Goal: Information Seeking & Learning: Check status

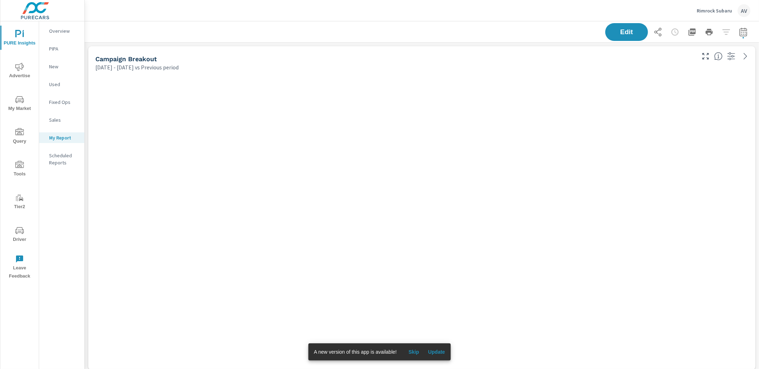
scroll to position [1161, 681]
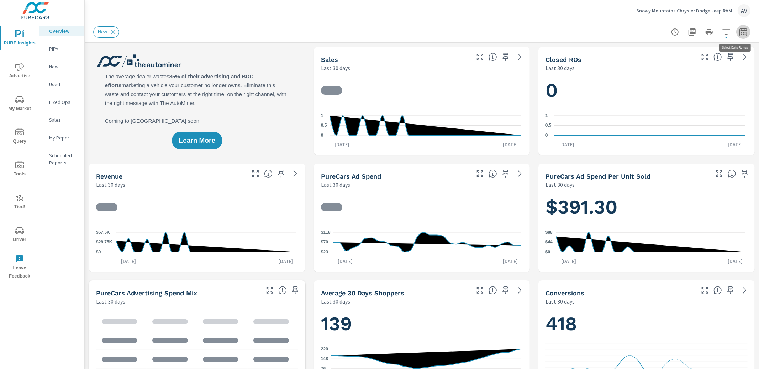
click at [739, 31] on icon "button" at bounding box center [743, 32] width 9 height 9
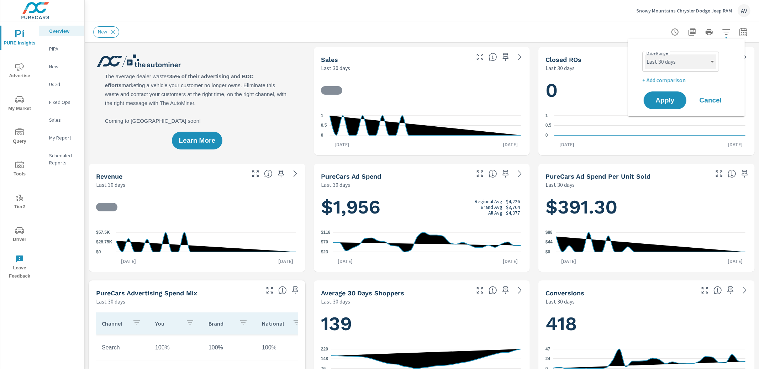
click at [679, 64] on select "Custom Yesterday Last week Last 7 days Last 14 days Last 30 days Last 45 days L…" at bounding box center [680, 61] width 71 height 14
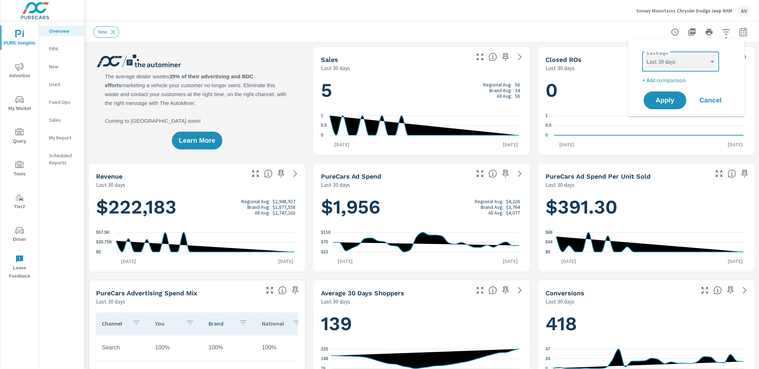
click at [645, 54] on select "Custom Yesterday Last week Last 7 days Last 14 days Last 30 days Last 45 days L…" at bounding box center [680, 61] width 71 height 14
select select "Month to date"
click at [671, 80] on p "+ Add comparison" at bounding box center [687, 80] width 91 height 9
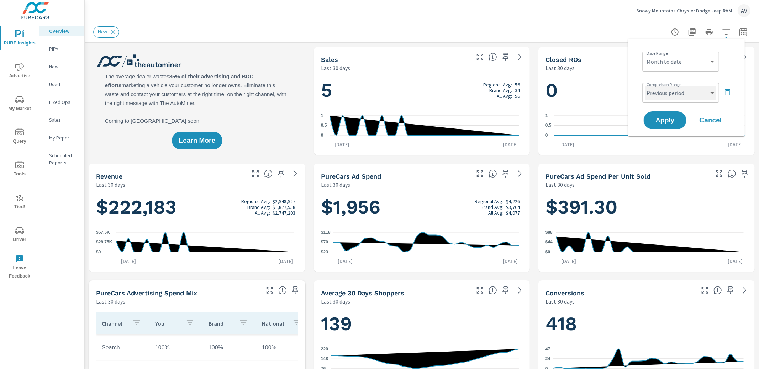
click at [672, 96] on select "Custom Previous period Previous month Previous year" at bounding box center [680, 93] width 71 height 14
click at [645, 86] on select "Custom Previous period Previous month Previous year" at bounding box center [680, 93] width 71 height 14
click at [668, 89] on select "Custom Previous period Previous month Previous year" at bounding box center [680, 93] width 71 height 14
click at [645, 86] on select "Custom Previous period Previous month Previous year" at bounding box center [680, 93] width 71 height 14
select select "Previous month"
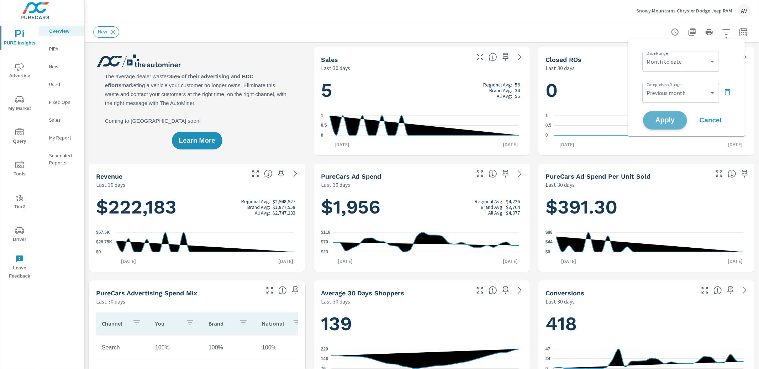
click at [671, 122] on span "Apply" at bounding box center [664, 120] width 29 height 7
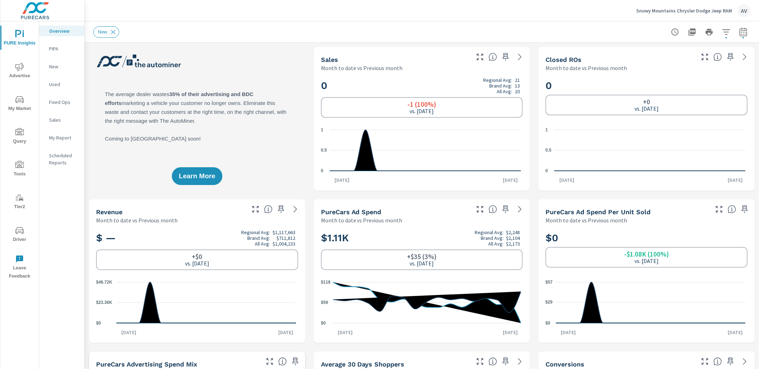
click at [17, 68] on icon "nav menu" at bounding box center [19, 67] width 9 height 9
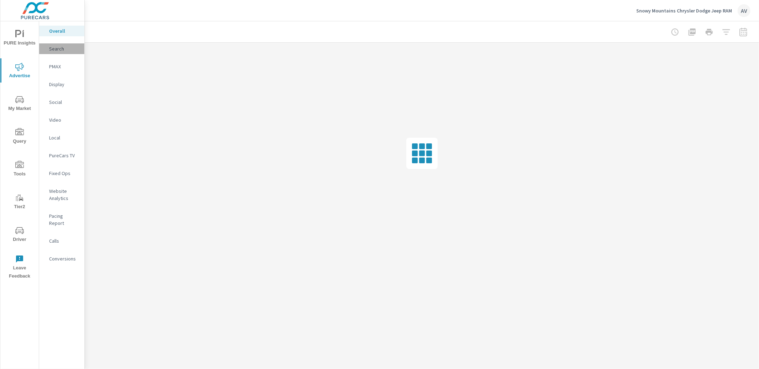
click at [53, 50] on p "Search" at bounding box center [64, 48] width 30 height 7
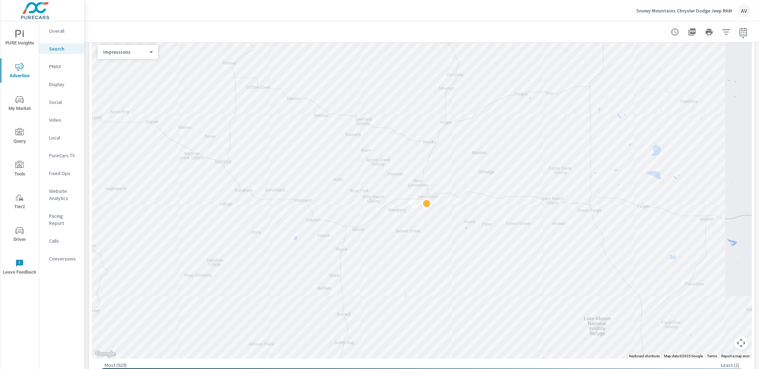
scroll to position [139, 0]
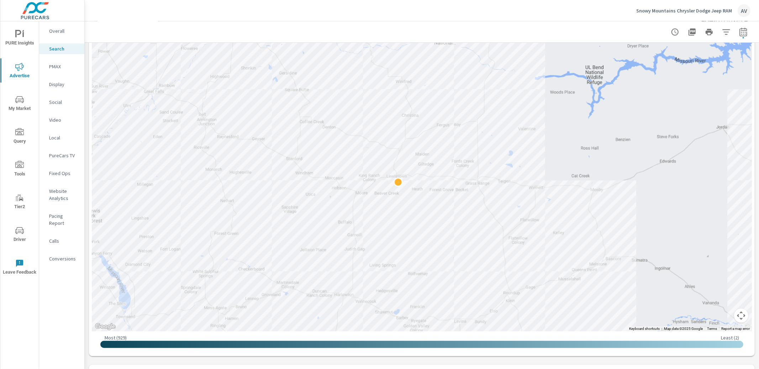
drag, startPoint x: 221, startPoint y: 161, endPoint x: 363, endPoint y: 180, distance: 143.4
click at [363, 180] on div at bounding box center [422, 171] width 660 height 319
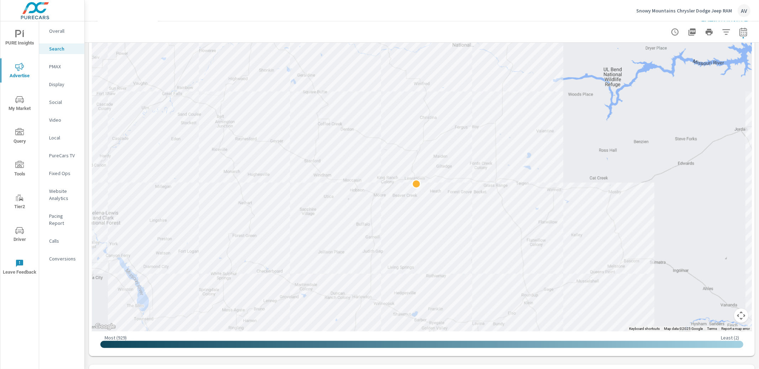
click at [84, 161] on div "PURE Insights Advertise My Market Query Tools Tier2 Driver Leave Feedback Overa…" at bounding box center [42, 184] width 85 height 369
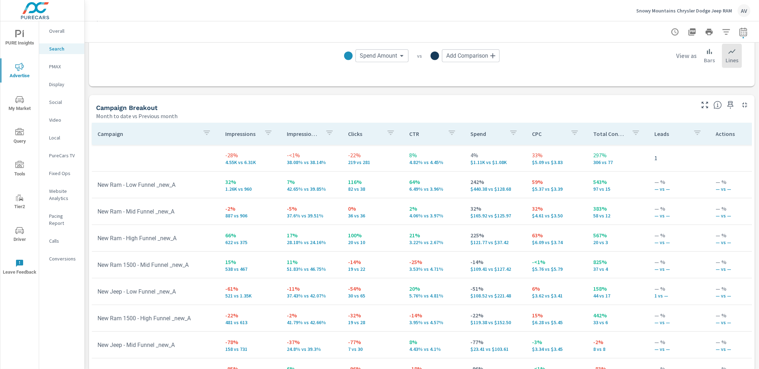
scroll to position [663, 0]
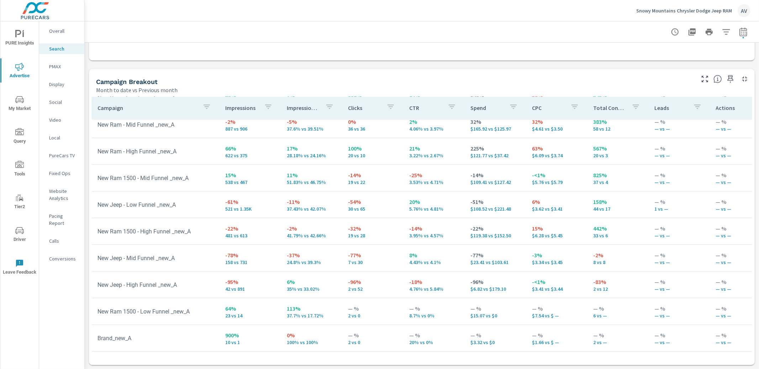
scroll to position [67, 0]
click at [439, 71] on div "Campaign Breakout Month to date vs Previous month" at bounding box center [392, 81] width 607 height 25
click at [289, 82] on div "Campaign Breakout" at bounding box center [394, 82] width 597 height 8
click at [269, 86] on div "Month to date vs Previous month" at bounding box center [394, 90] width 597 height 9
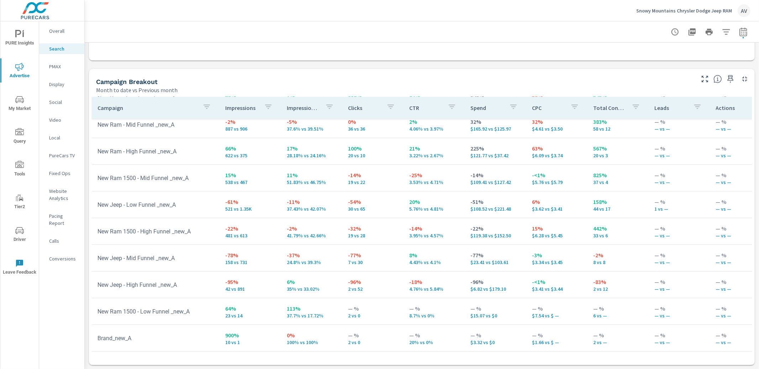
click at [736, 36] on button "button" at bounding box center [743, 32] width 14 height 14
select select "Month to date"
select select "Previous month"
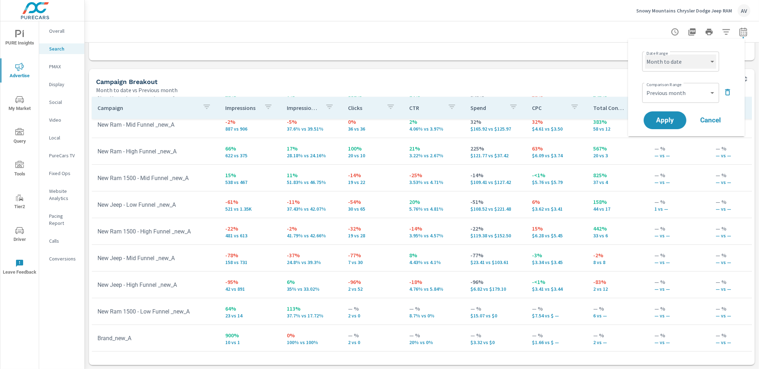
click at [698, 65] on select "Custom Yesterday Last week Last 7 days Last 14 days Last 30 days Last 45 days L…" at bounding box center [680, 61] width 71 height 14
click at [559, 78] on div "Campaign Breakout" at bounding box center [394, 82] width 597 height 8
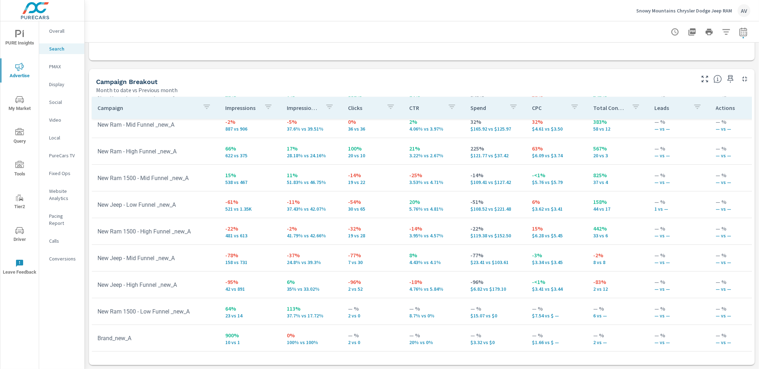
click at [63, 65] on p "PMAX" at bounding box center [64, 66] width 30 height 7
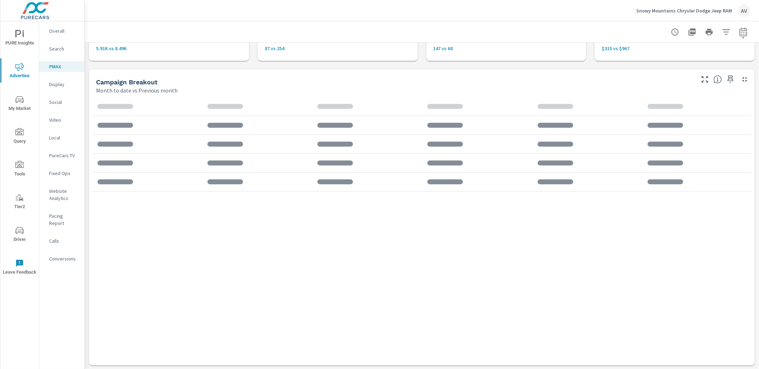
scroll to position [54, 0]
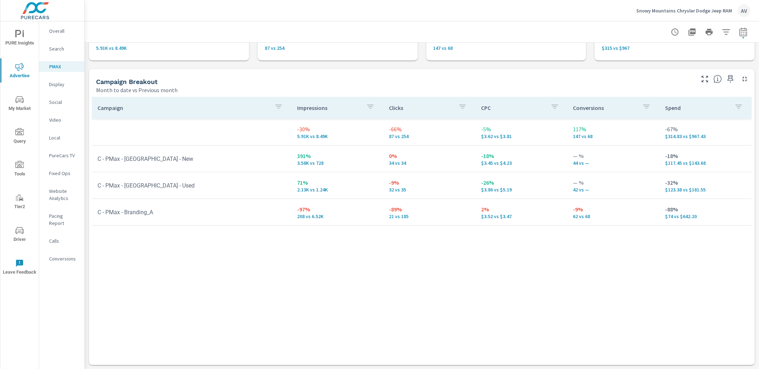
click at [527, 279] on div "Campaign Impressions Clicks CPC Conversions Spend -30% 5.91K vs 8.49K -66% 87 v…" at bounding box center [422, 224] width 660 height 255
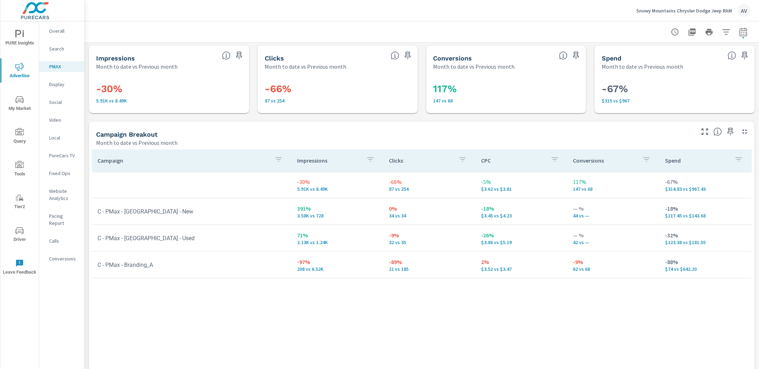
scroll to position [0, 0]
click at [18, 108] on span "My Market" at bounding box center [19, 103] width 34 height 17
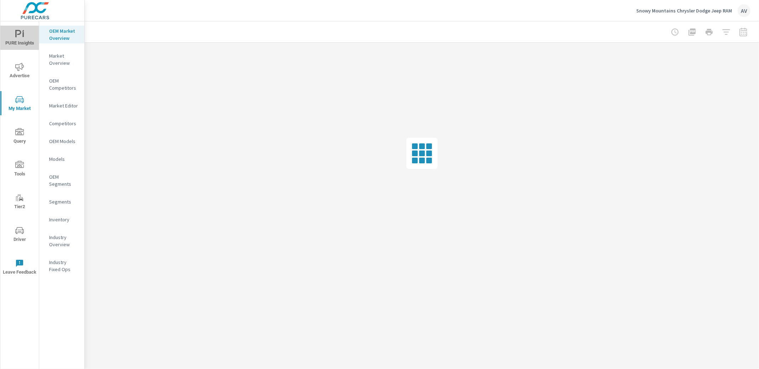
click at [20, 34] on icon "nav menu" at bounding box center [18, 33] width 6 height 7
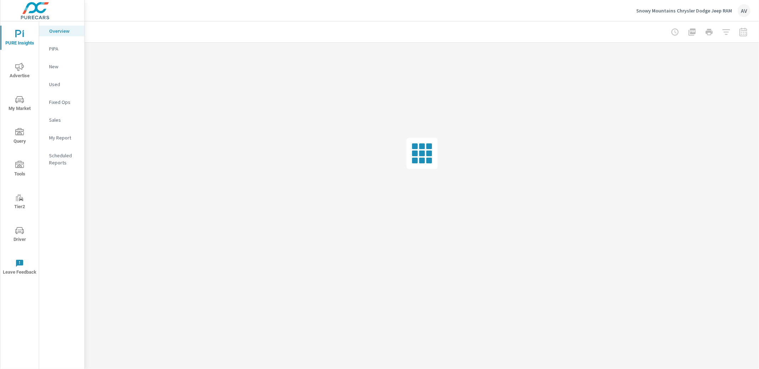
click at [60, 140] on p "My Report" at bounding box center [64, 137] width 30 height 7
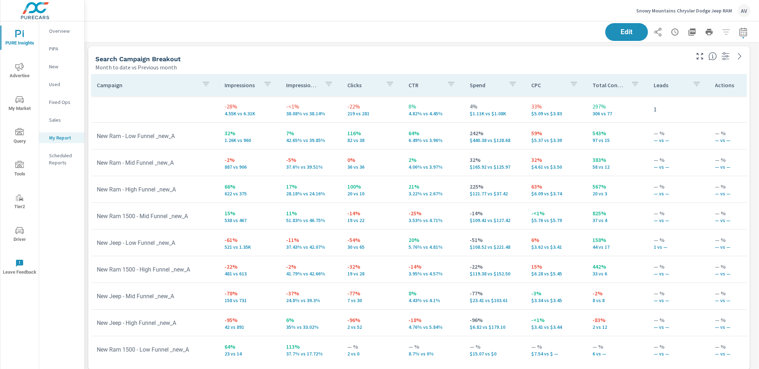
scroll to position [916, 681]
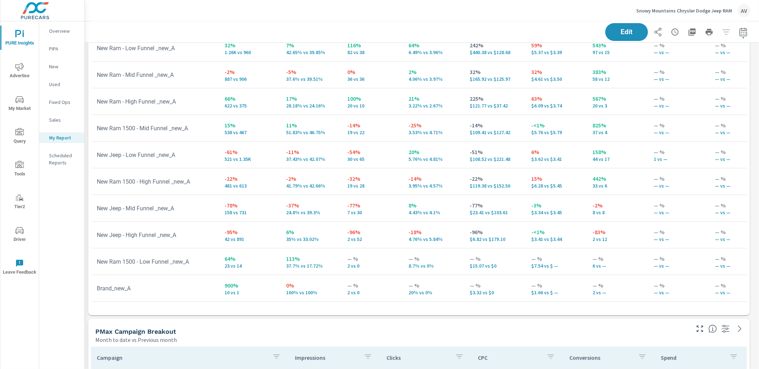
scroll to position [55, 0]
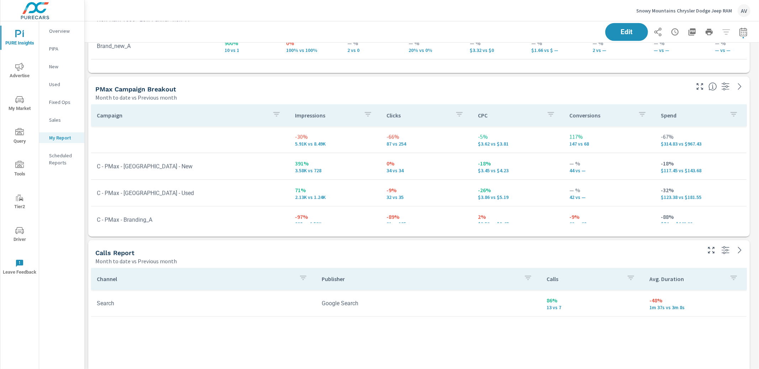
scroll to position [325, 0]
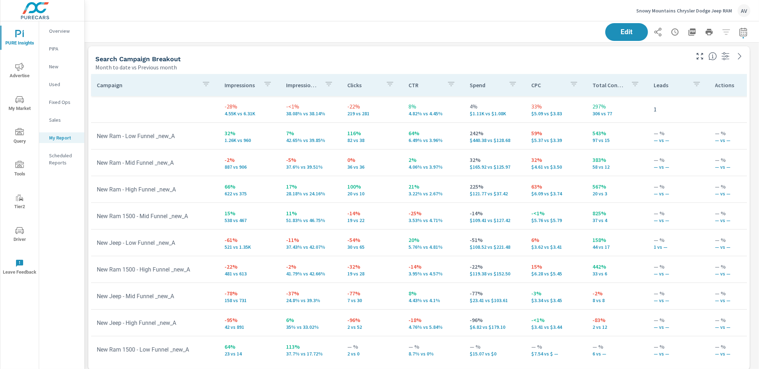
click at [342, 57] on div "Search Campaign Breakout" at bounding box center [391, 59] width 593 height 8
click at [739, 32] on icon "button" at bounding box center [743, 32] width 9 height 9
select select "Month to date"
select select "Previous month"
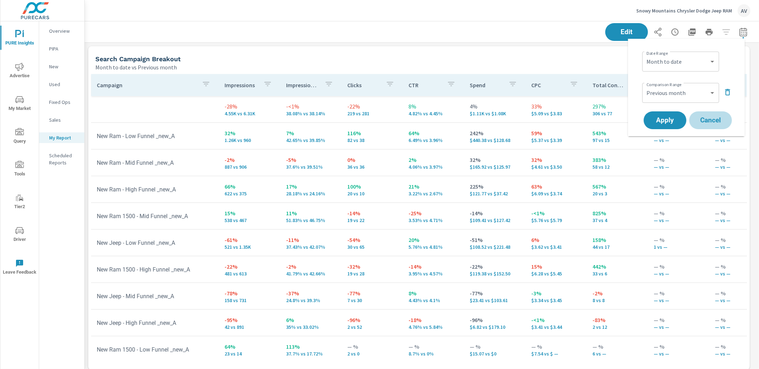
click at [711, 119] on span "Cancel" at bounding box center [710, 120] width 28 height 6
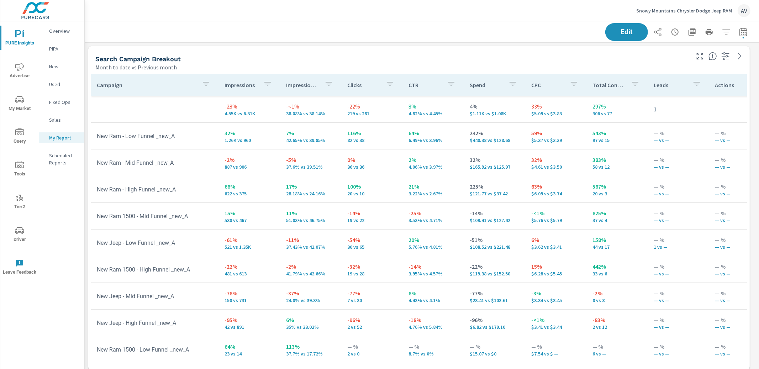
click at [403, 54] on div "Search Campaign Breakout Month to date vs Previous month" at bounding box center [389, 58] width 603 height 25
click at [404, 58] on div "Search Campaign Breakout" at bounding box center [391, 59] width 593 height 8
click at [57, 205] on div "Overview PIPA New Used Fixed Ops Sales My Report Scheduled Reports" at bounding box center [61, 194] width 45 height 347
click at [744, 6] on div "AV" at bounding box center [743, 10] width 13 height 13
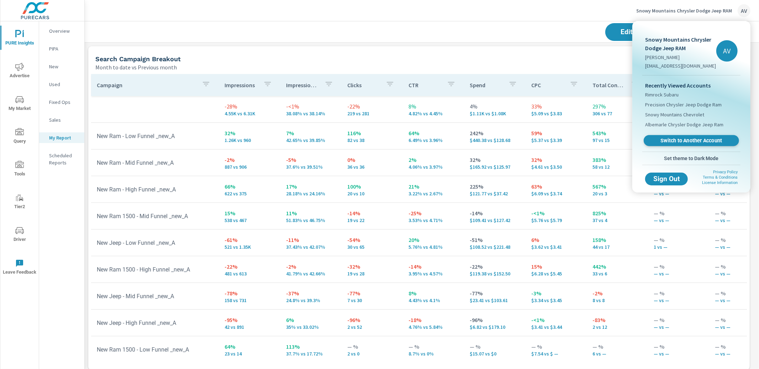
click at [676, 142] on span "Switch to Another Account" at bounding box center [690, 140] width 87 height 7
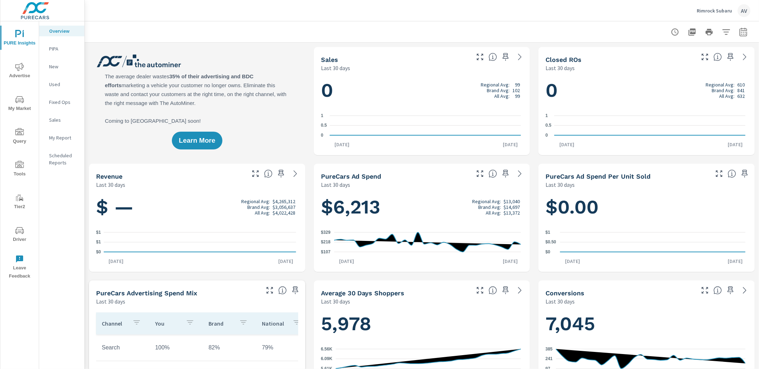
click at [18, 69] on icon "nav menu" at bounding box center [19, 67] width 9 height 9
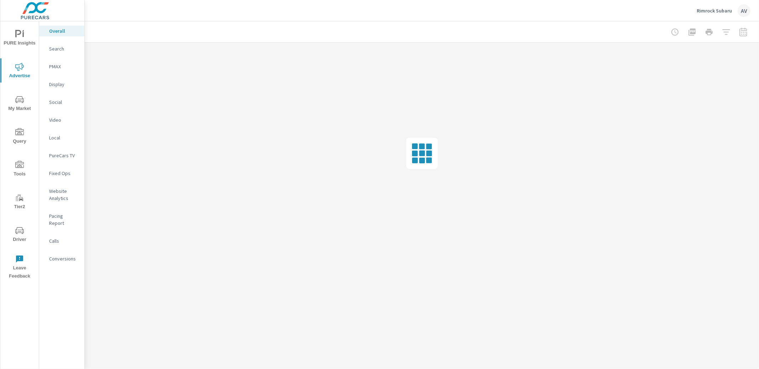
click at [21, 41] on span "PURE Insights" at bounding box center [19, 38] width 34 height 17
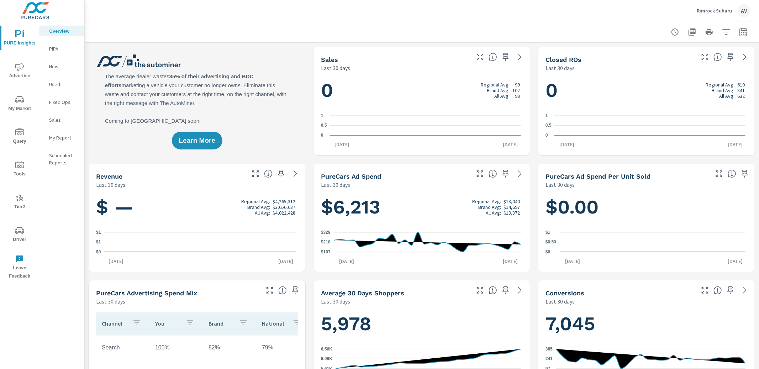
click at [20, 227] on icon "nav menu" at bounding box center [19, 230] width 9 height 9
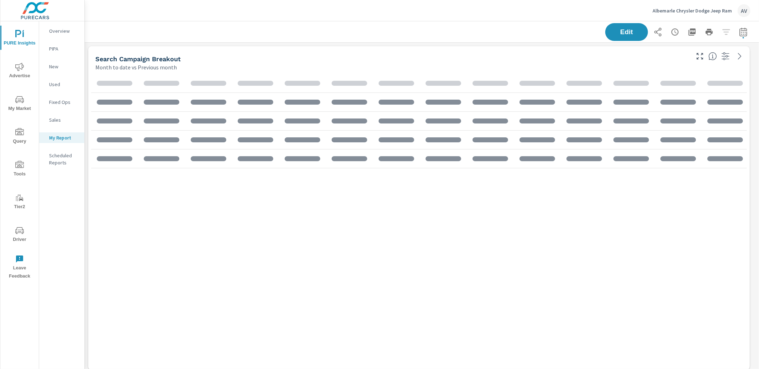
scroll to position [916, 681]
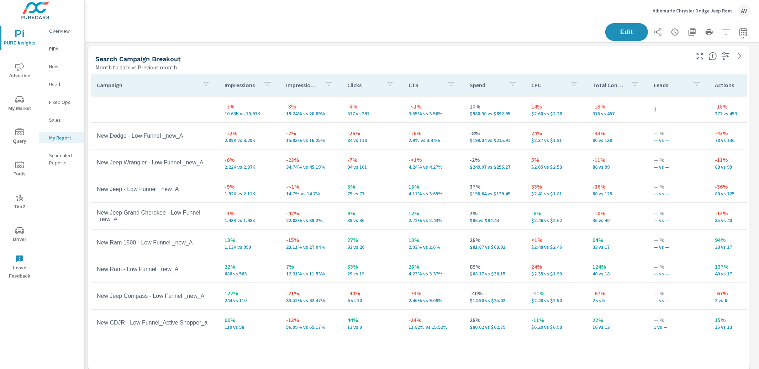
click at [474, 60] on div "Search Campaign Breakout" at bounding box center [391, 59] width 593 height 8
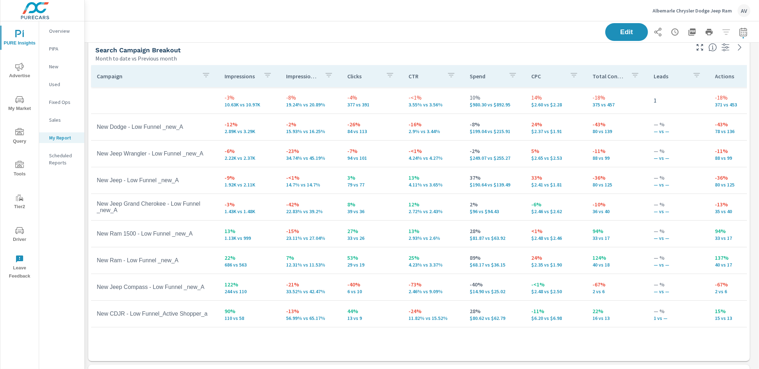
scroll to position [12, 0]
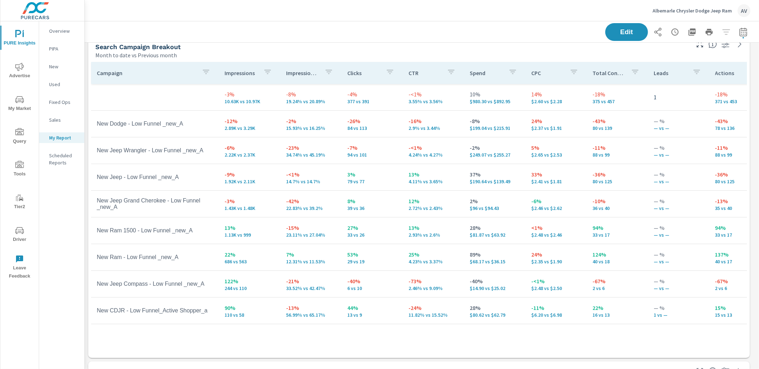
click at [387, 42] on div "Edit" at bounding box center [421, 31] width 657 height 21
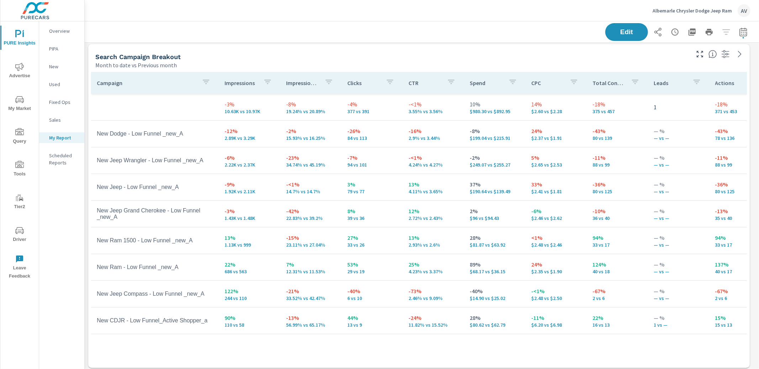
scroll to position [0, 0]
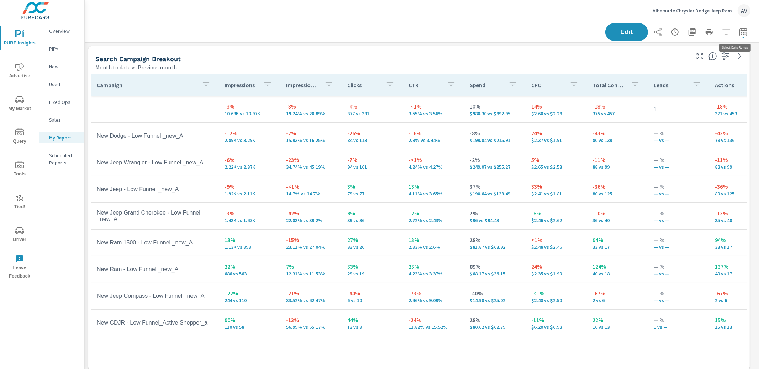
click at [740, 32] on icon "button" at bounding box center [742, 33] width 5 height 3
select select "Month to date"
select select "Previous month"
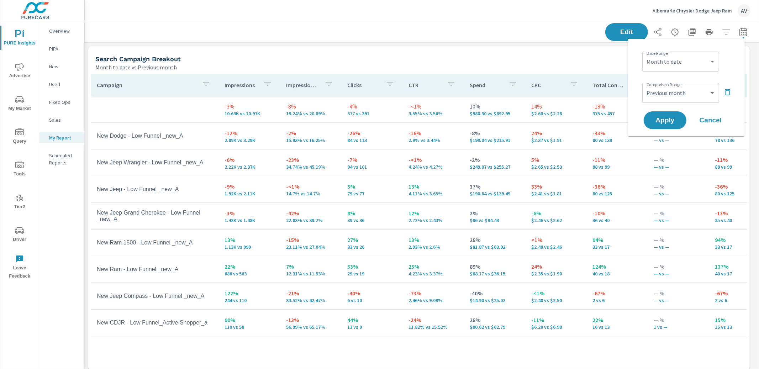
click at [579, 64] on div "Month to date vs Previous month" at bounding box center [391, 67] width 593 height 9
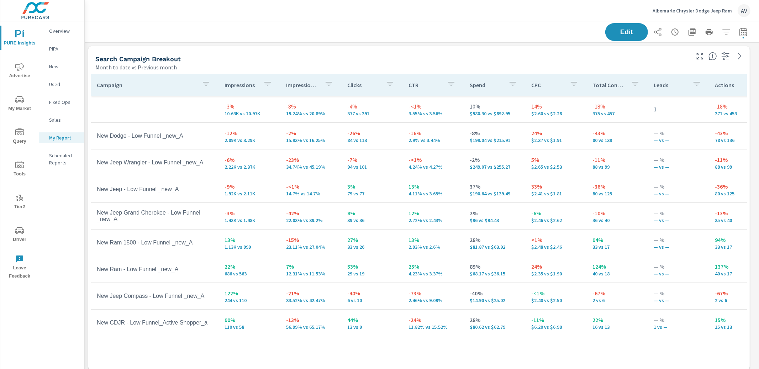
click at [746, 12] on div "AV" at bounding box center [743, 10] width 13 height 13
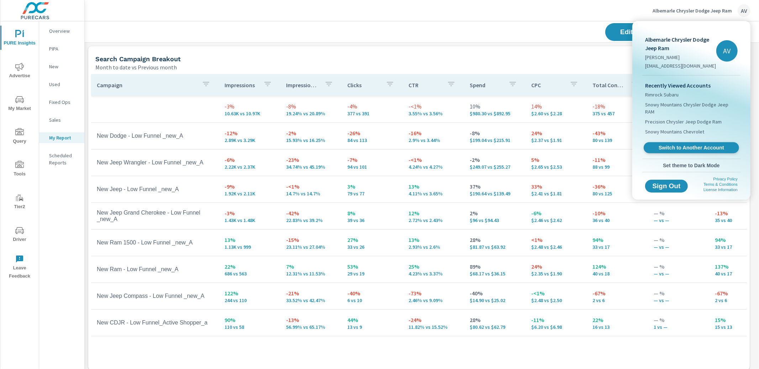
click at [709, 144] on span "Switch to Another Account" at bounding box center [690, 147] width 87 height 7
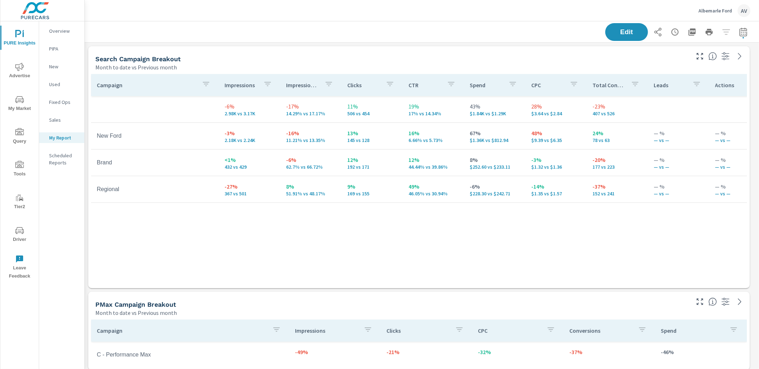
scroll to position [670, 681]
click at [301, 222] on div "Campaign Impressions Impression Share Clicks CTR Spend CPC Total Conversions Le…" at bounding box center [418, 174] width 655 height 201
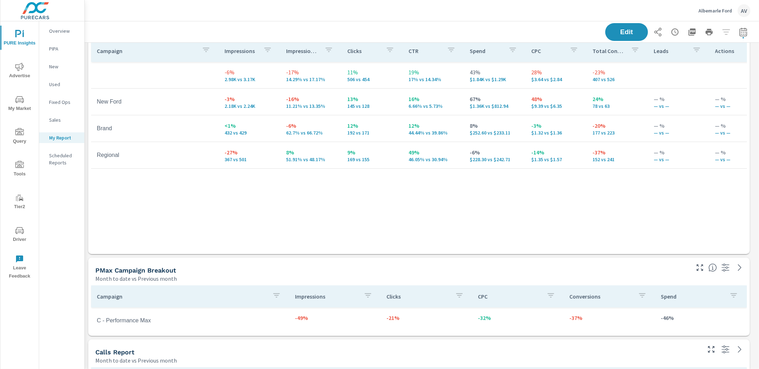
scroll to position [0, 0]
